Goal: Task Accomplishment & Management: Manage account settings

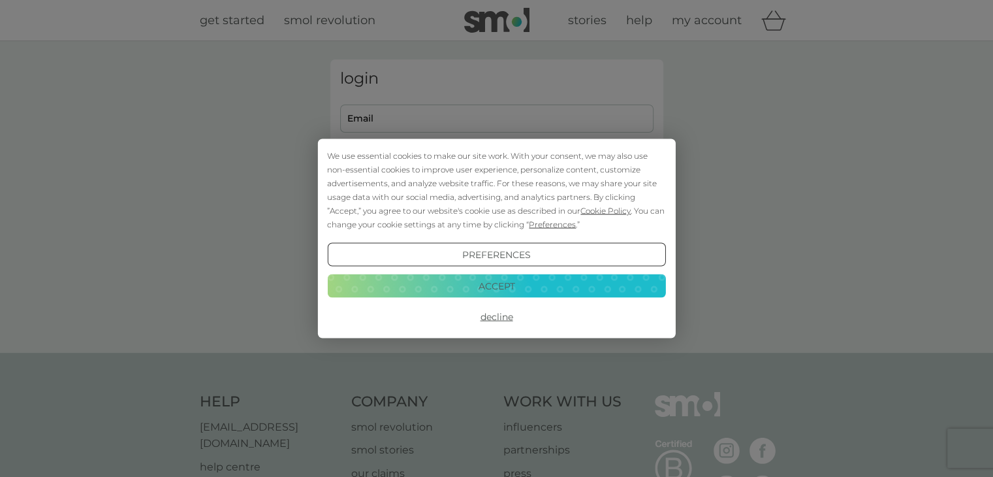
click at [489, 280] on button "Accept" at bounding box center [496, 286] width 338 height 24
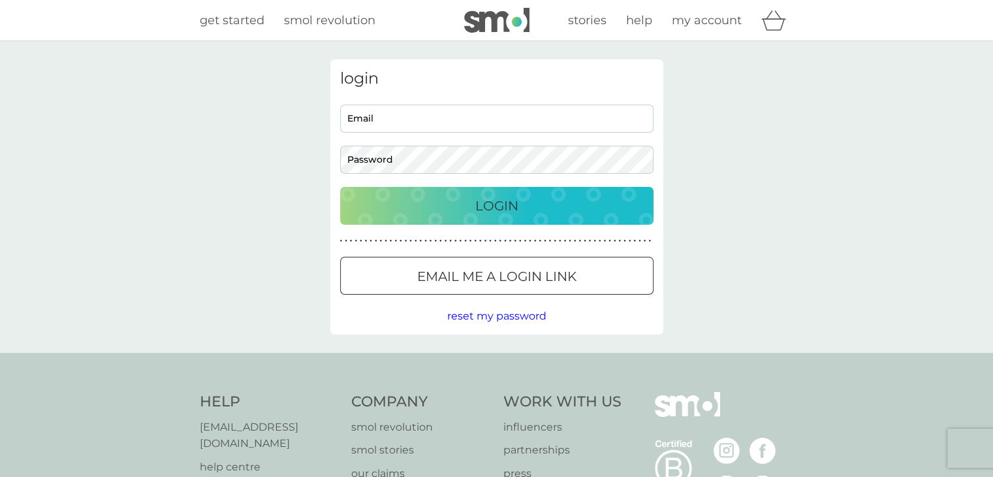
click at [364, 115] on input "Email" at bounding box center [496, 118] width 313 height 28
type input "[PERSON_NAME][EMAIL_ADDRESS][DOMAIN_NAME]"
click at [340, 187] on button "Login" at bounding box center [496, 206] width 313 height 38
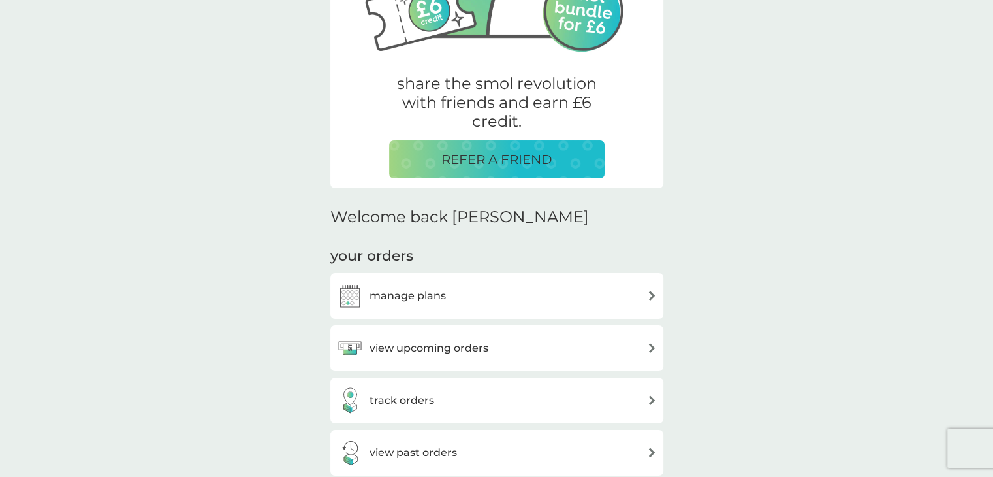
scroll to position [196, 0]
click at [436, 302] on h3 "manage plans" at bounding box center [408, 295] width 76 height 17
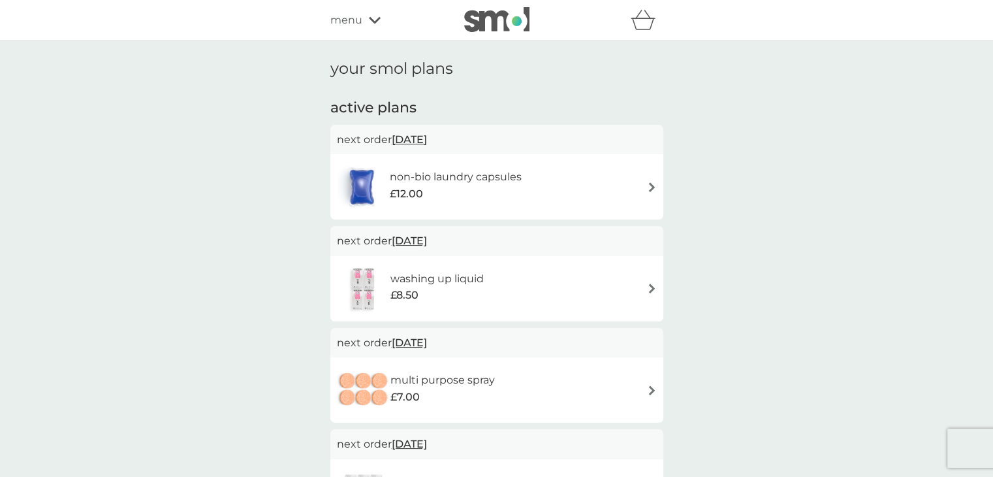
click at [648, 186] on img at bounding box center [652, 187] width 10 height 10
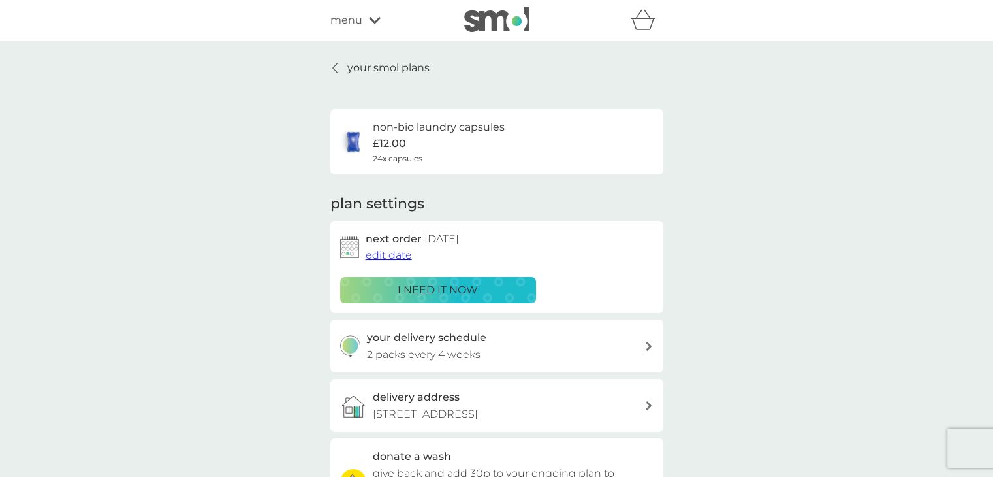
click at [328, 65] on div "your smol plans non-bio laundry capsules £12.00 24x capsules plan settings next…" at bounding box center [497, 352] width 353 height 586
click at [338, 67] on div at bounding box center [335, 68] width 9 height 10
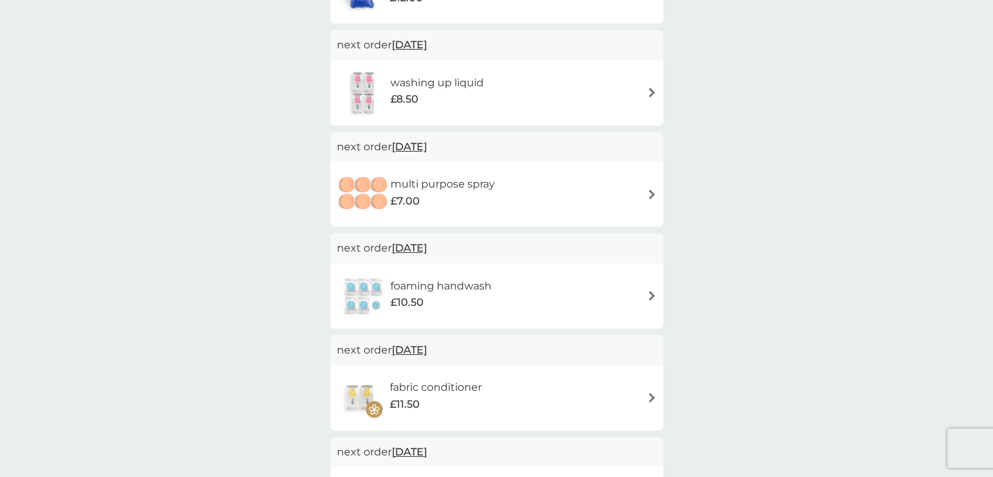
scroll to position [65, 0]
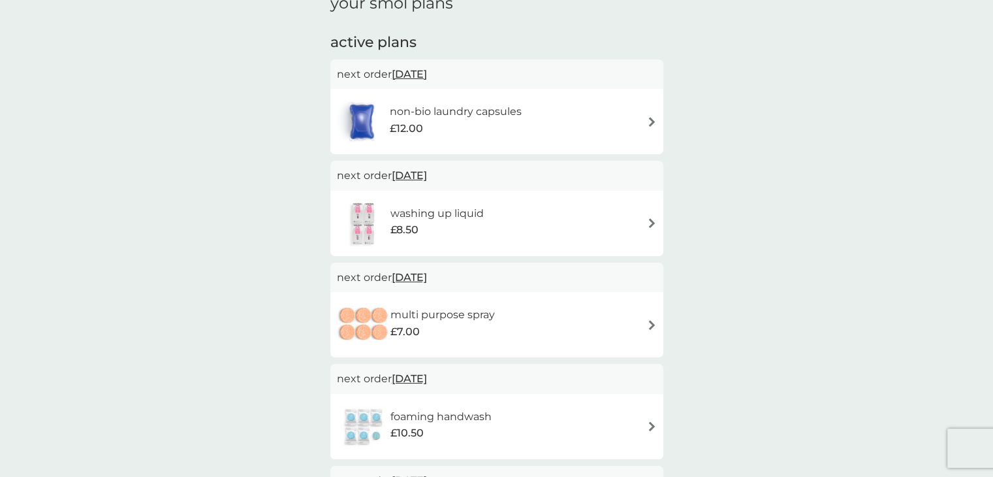
click at [484, 34] on h2 "active plans" at bounding box center [496, 43] width 333 height 20
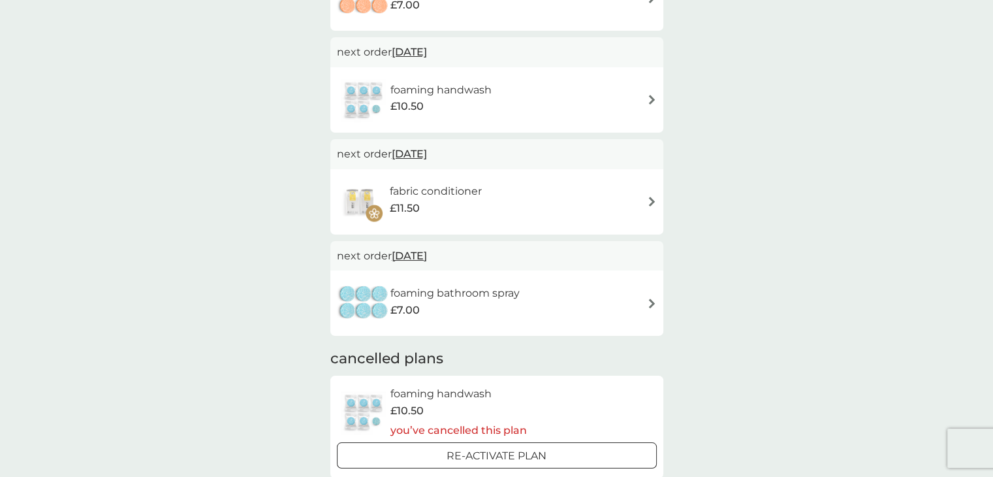
scroll to position [0, 0]
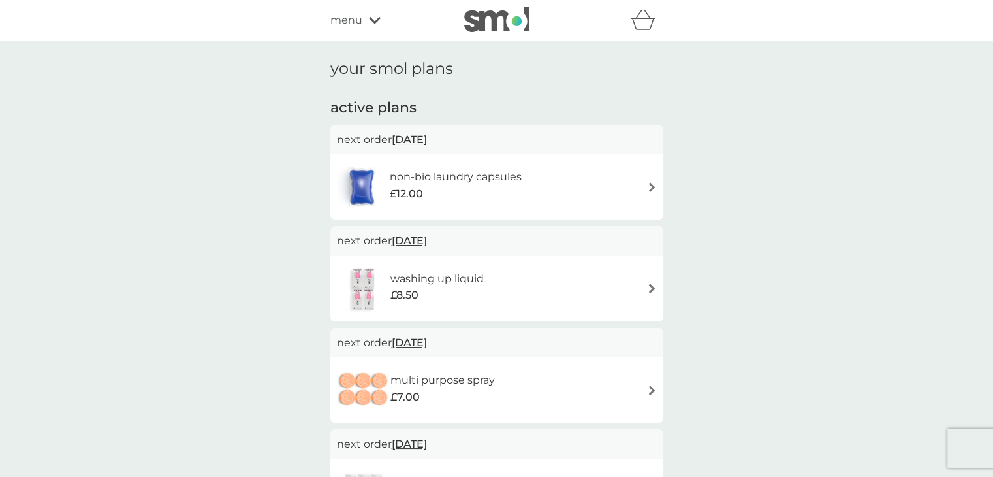
click at [358, 14] on span "menu" at bounding box center [346, 20] width 32 height 17
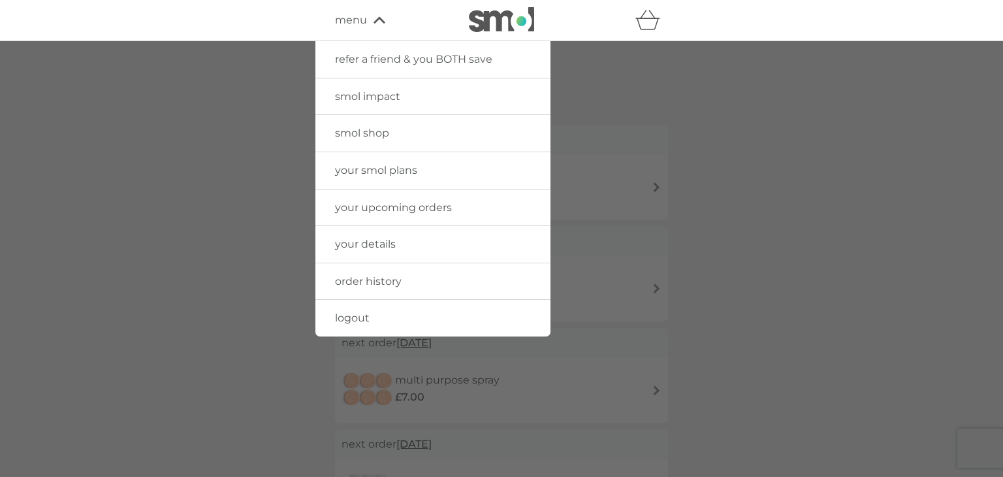
click at [351, 18] on span "menu" at bounding box center [351, 20] width 32 height 17
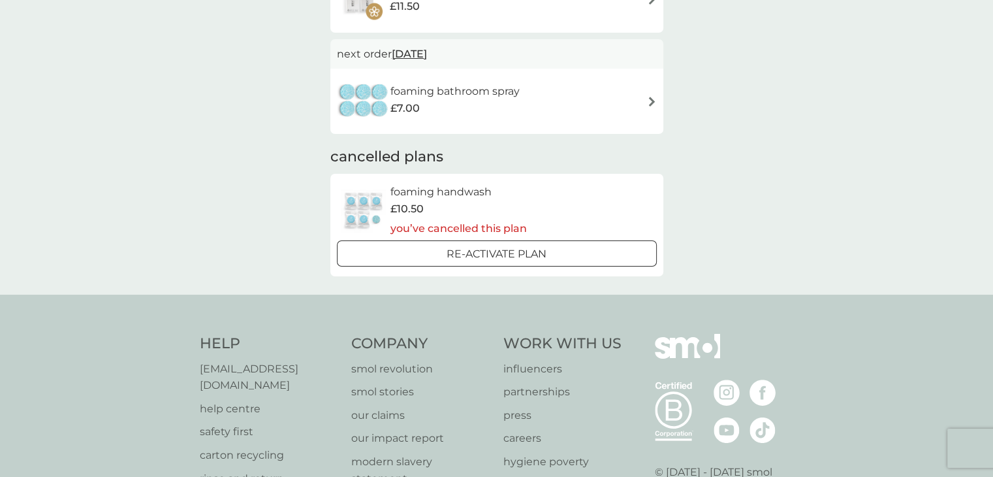
scroll to position [705, 0]
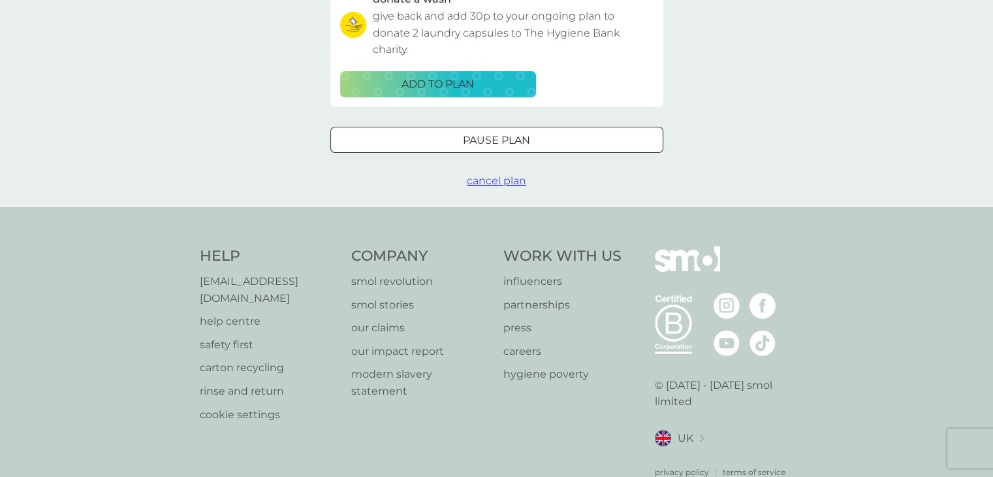
scroll to position [481, 0]
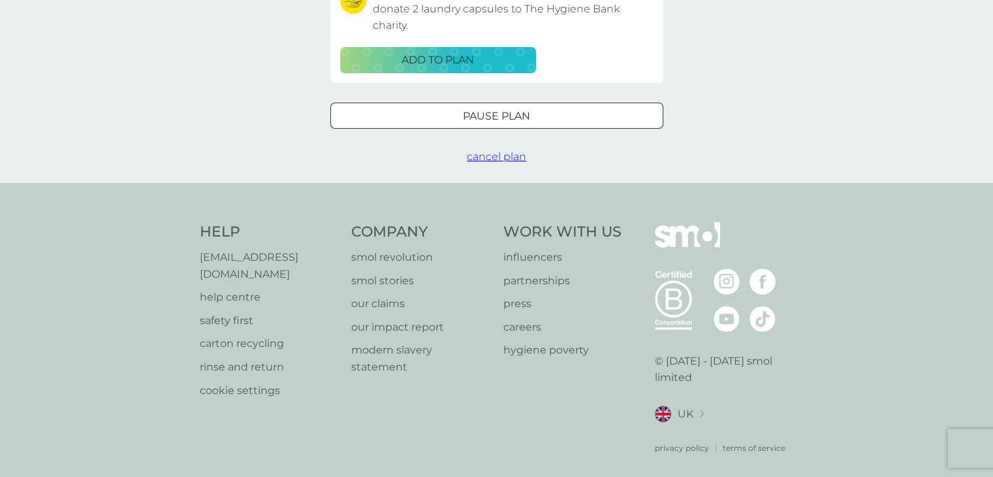
click at [298, 291] on div "help@smolproducts.com help centre safety first carton recycling rinse and retur…" at bounding box center [269, 324] width 139 height 150
drag, startPoint x: 332, startPoint y: 257, endPoint x: 201, endPoint y: 257, distance: 131.9
click at [201, 257] on div "Help help@smolproducts.com help centre safety first carton recycling rinse and …" at bounding box center [269, 338] width 139 height 232
copy p "[EMAIL_ADDRESS][DOMAIN_NAME]"
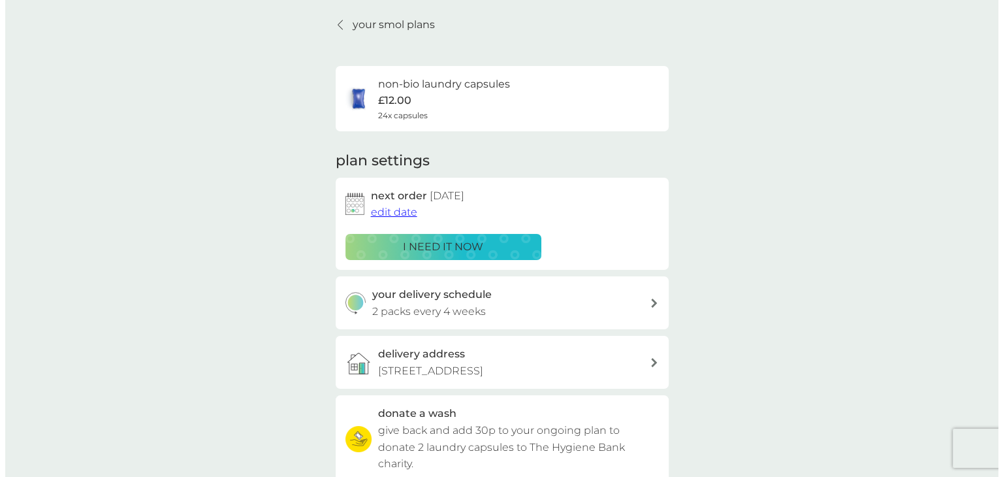
scroll to position [0, 0]
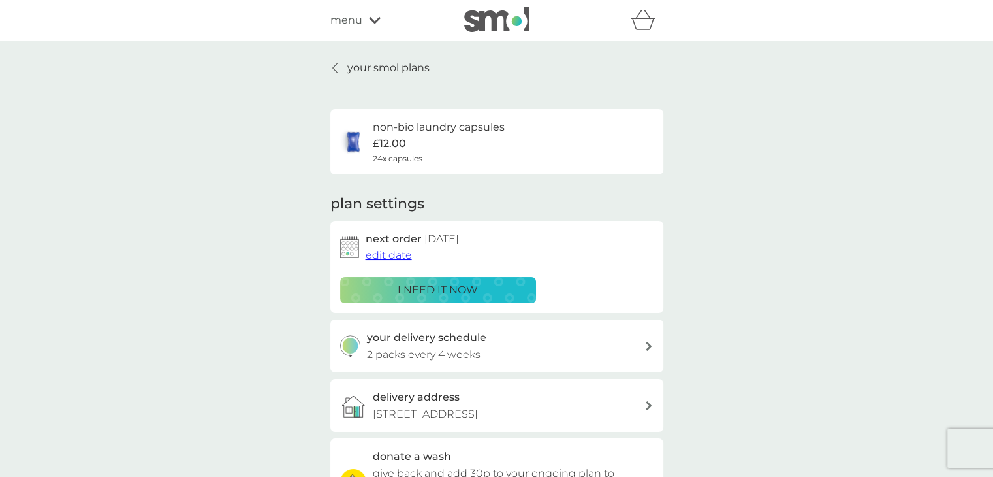
click at [345, 29] on div "refer a friend & you BOTH save smol impact smol shop your smol plans your upcom…" at bounding box center [496, 20] width 333 height 26
click at [349, 20] on span "menu" at bounding box center [346, 20] width 32 height 17
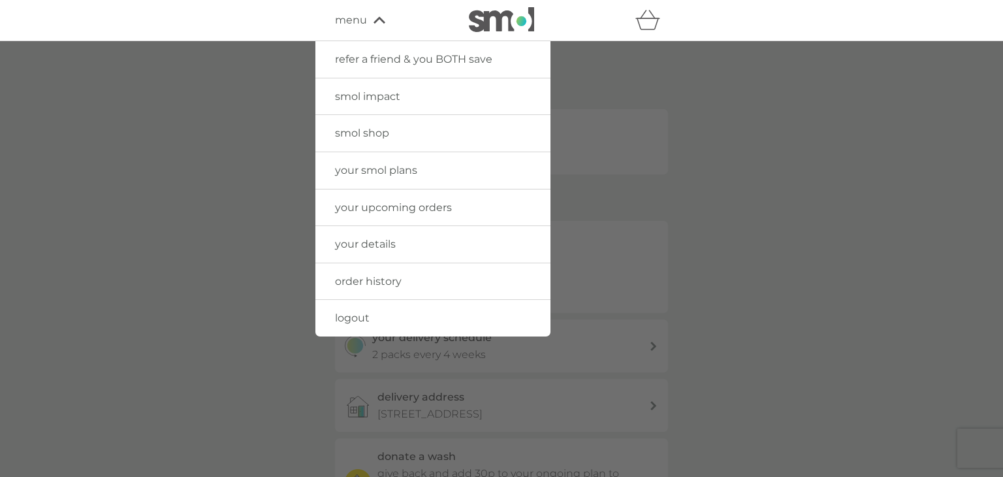
click at [371, 318] on link "logout" at bounding box center [432, 318] width 235 height 37
